Goal: Check status: Check status

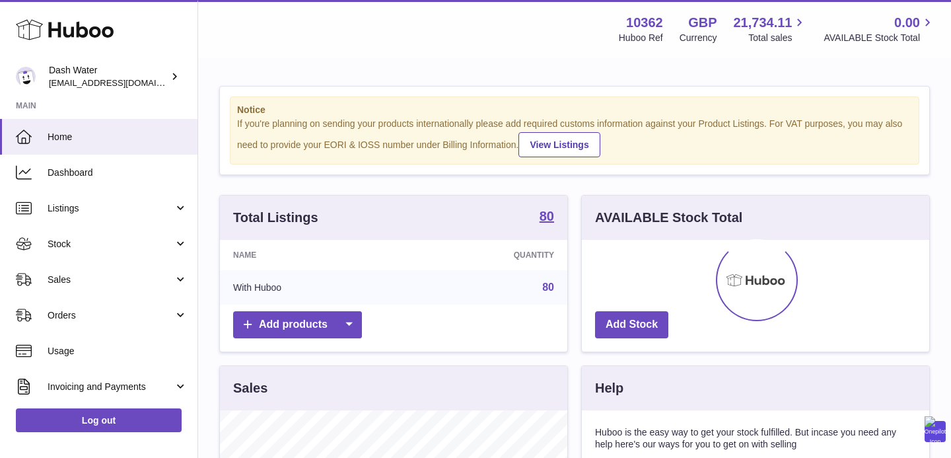
scroll to position [206, 347]
click at [75, 252] on link "Stock" at bounding box center [98, 244] width 197 height 36
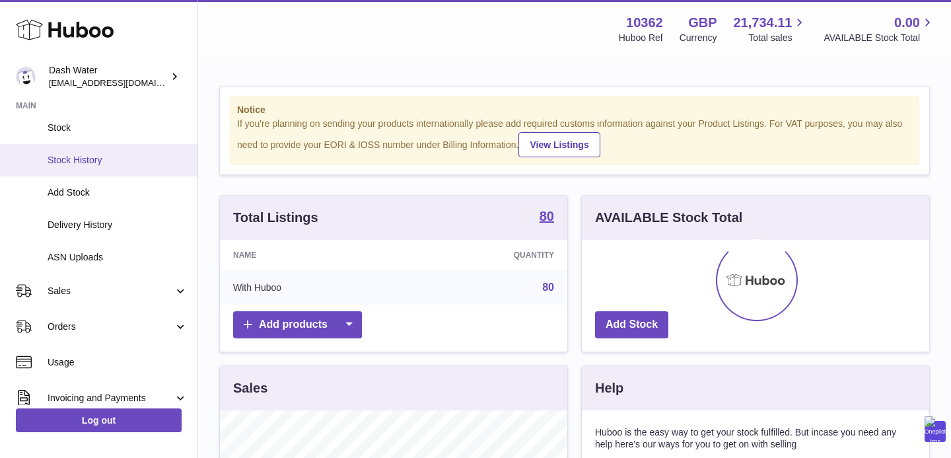
scroll to position [190, 0]
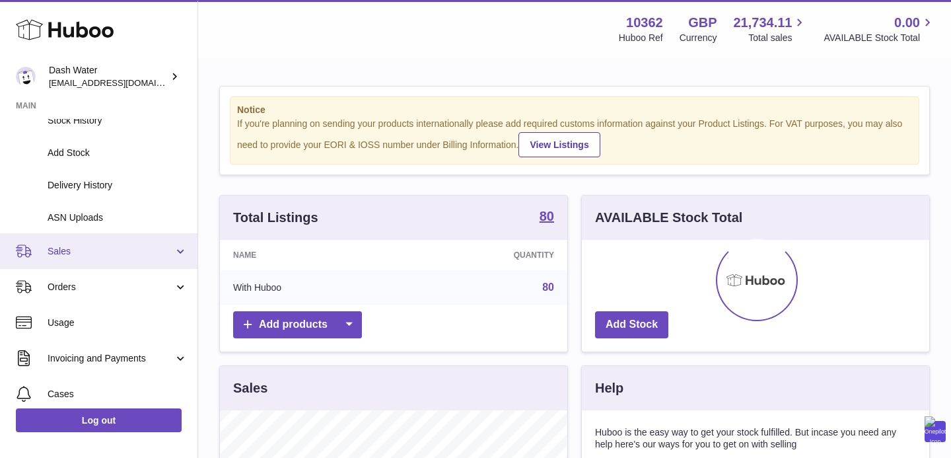
click at [81, 250] on span "Sales" at bounding box center [111, 251] width 126 height 13
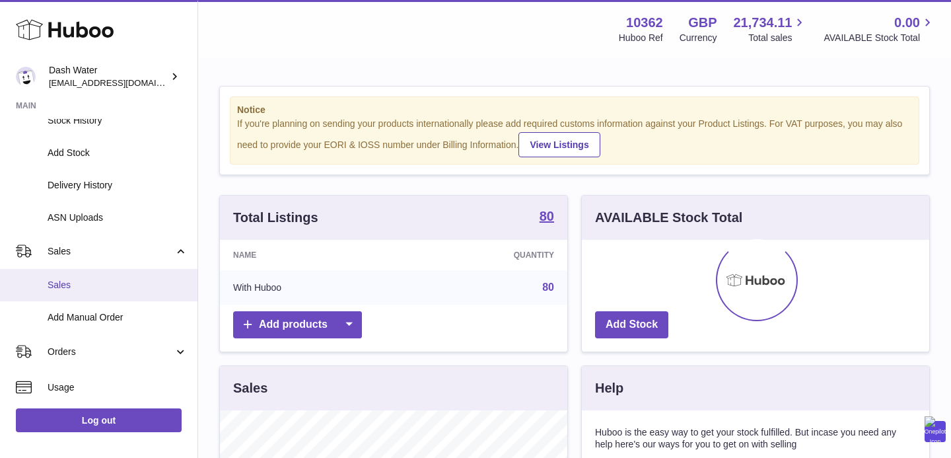
click at [67, 279] on span "Sales" at bounding box center [118, 285] width 140 height 13
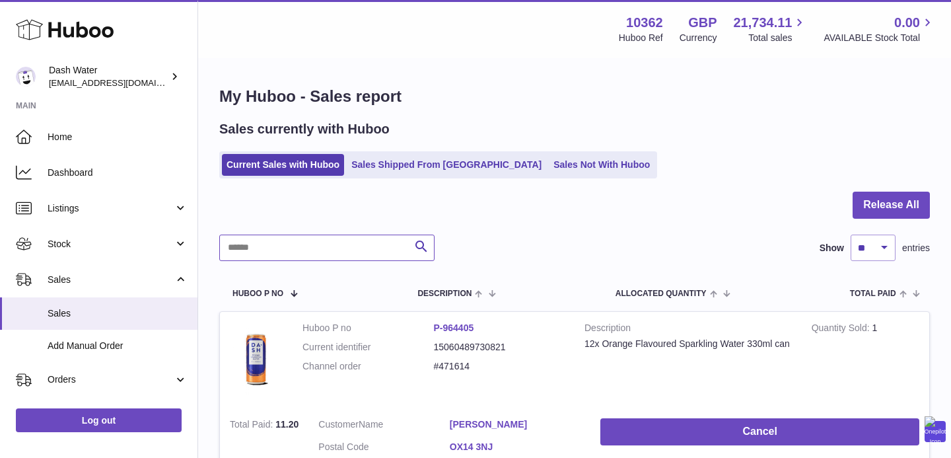
click at [250, 248] on input "text" at bounding box center [326, 247] width 215 height 26
paste input "******"
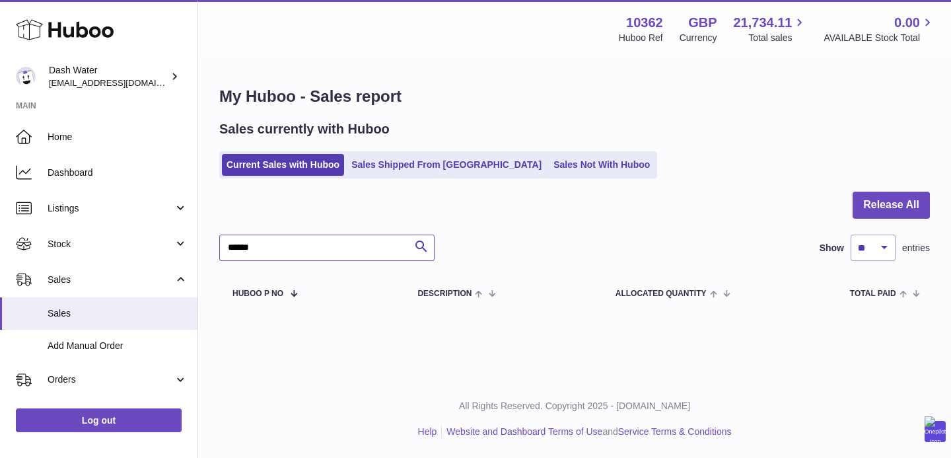
drag, startPoint x: 288, startPoint y: 250, endPoint x: 200, endPoint y: 244, distance: 88.0
click at [200, 244] on div "My Huboo - Sales report Sales currently with Huboo Current Sales with Huboo Sal…" at bounding box center [574, 198] width 753 height 278
paste input "*"
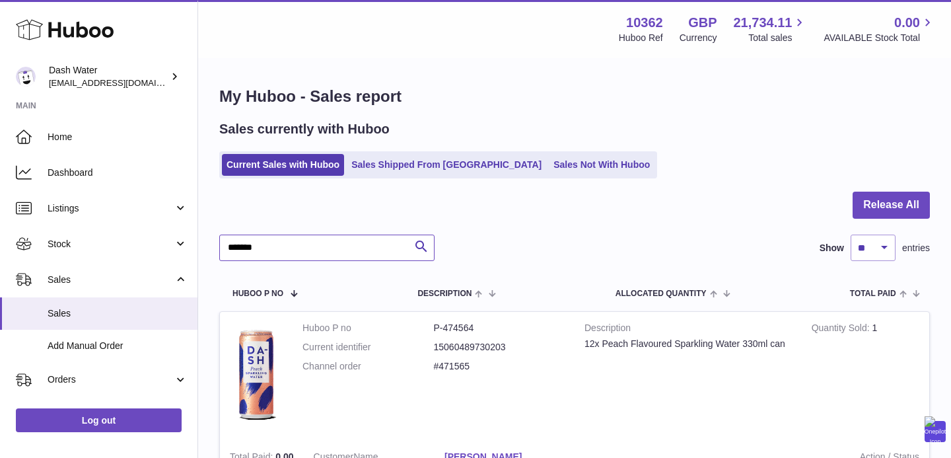
type input "*******"
